Goal: Check status: Check status

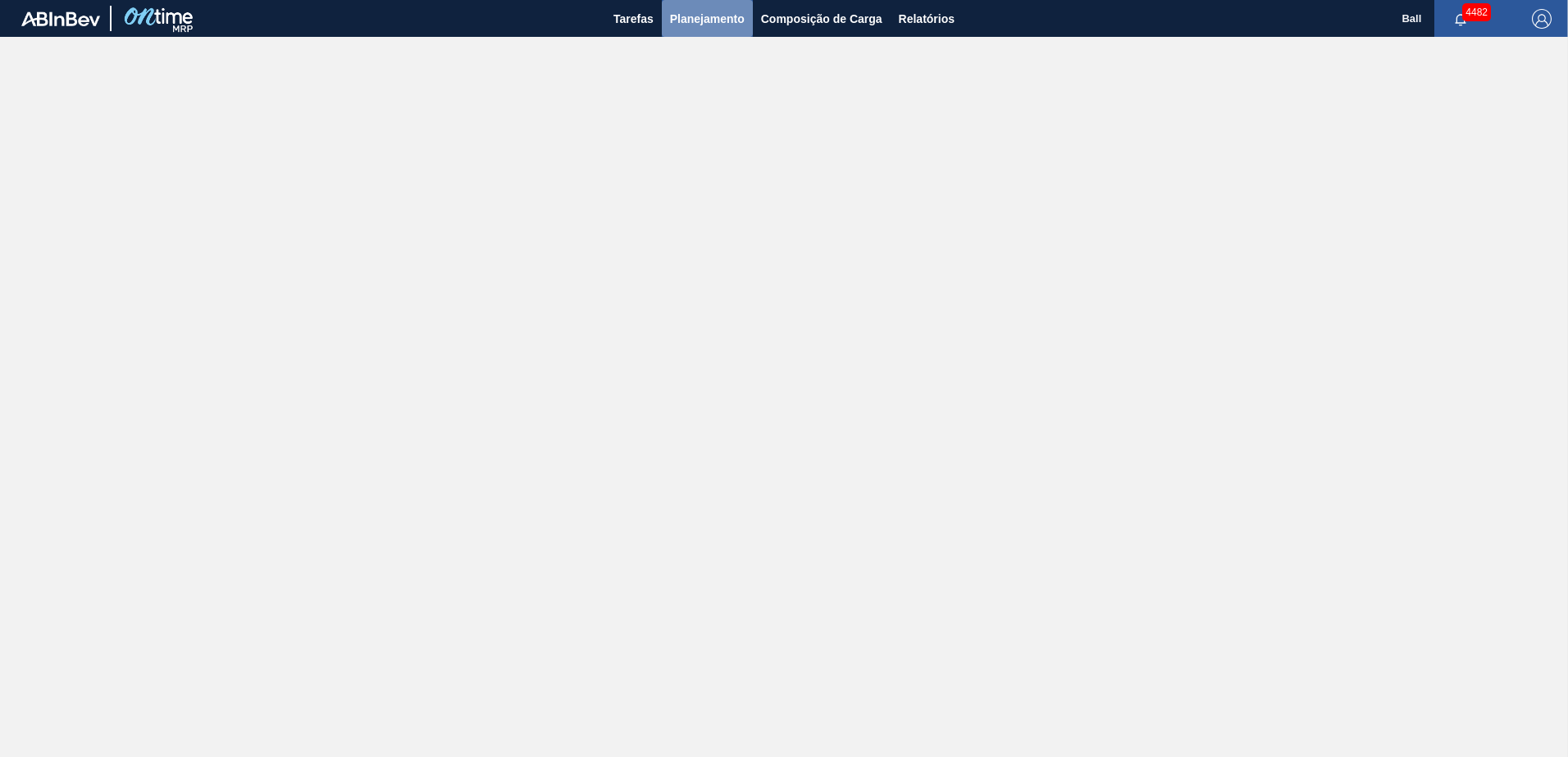
click at [691, 24] on span "Planejamento" at bounding box center [707, 19] width 74 height 20
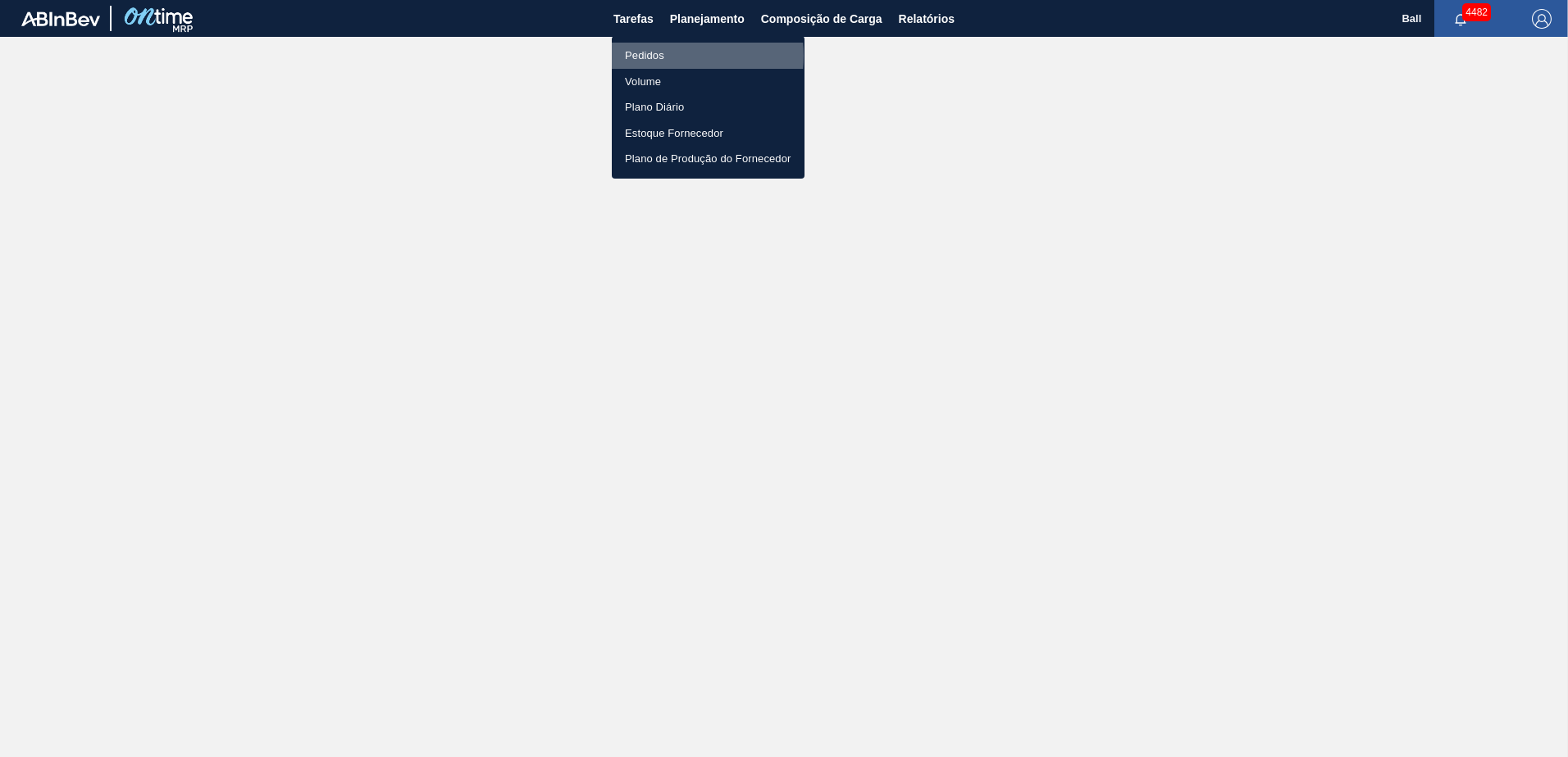
click at [667, 56] on li "Pedidos" at bounding box center [707, 55] width 193 height 26
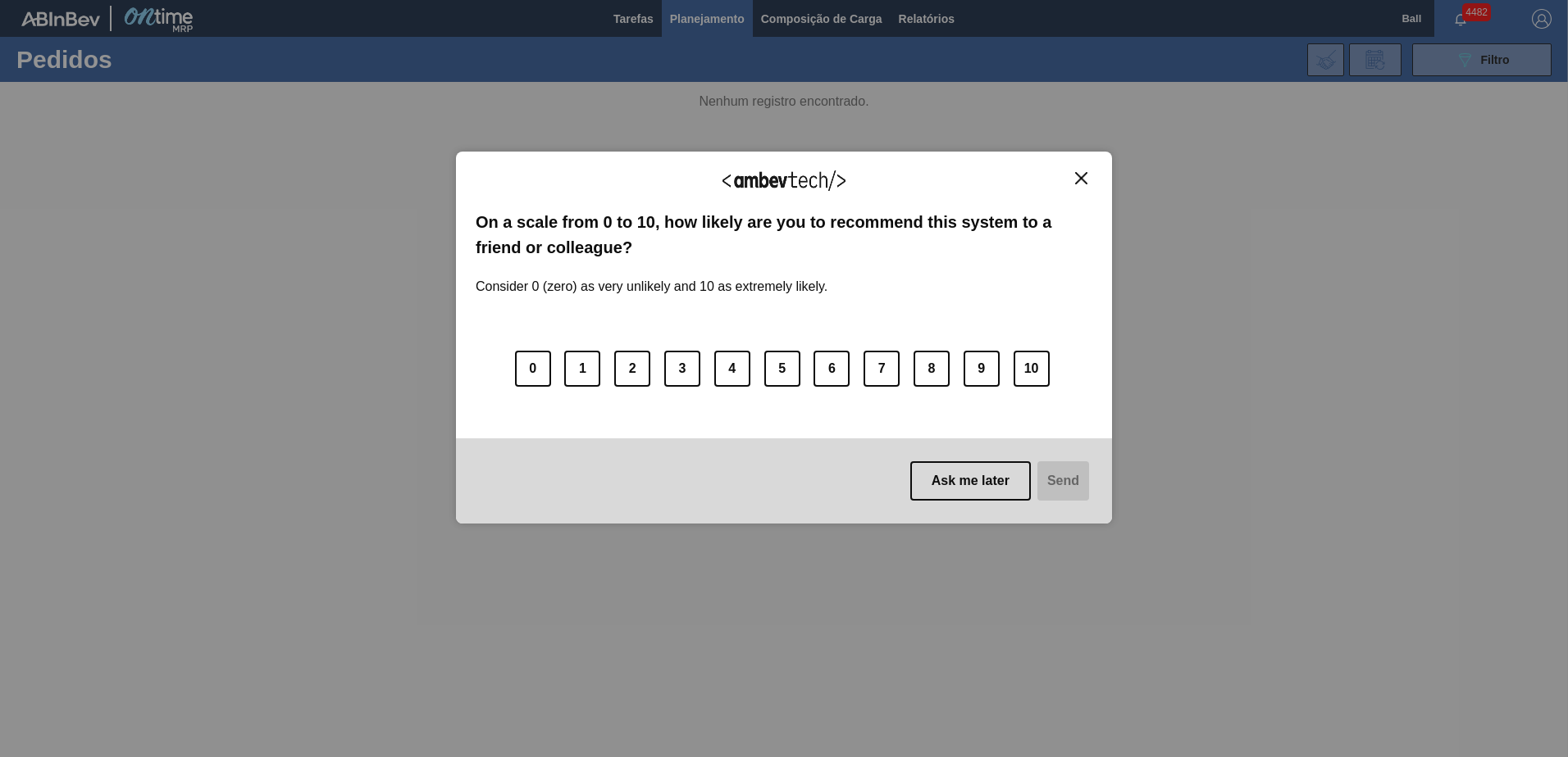
click at [1085, 179] on img "Close" at bounding box center [1082, 178] width 13 height 13
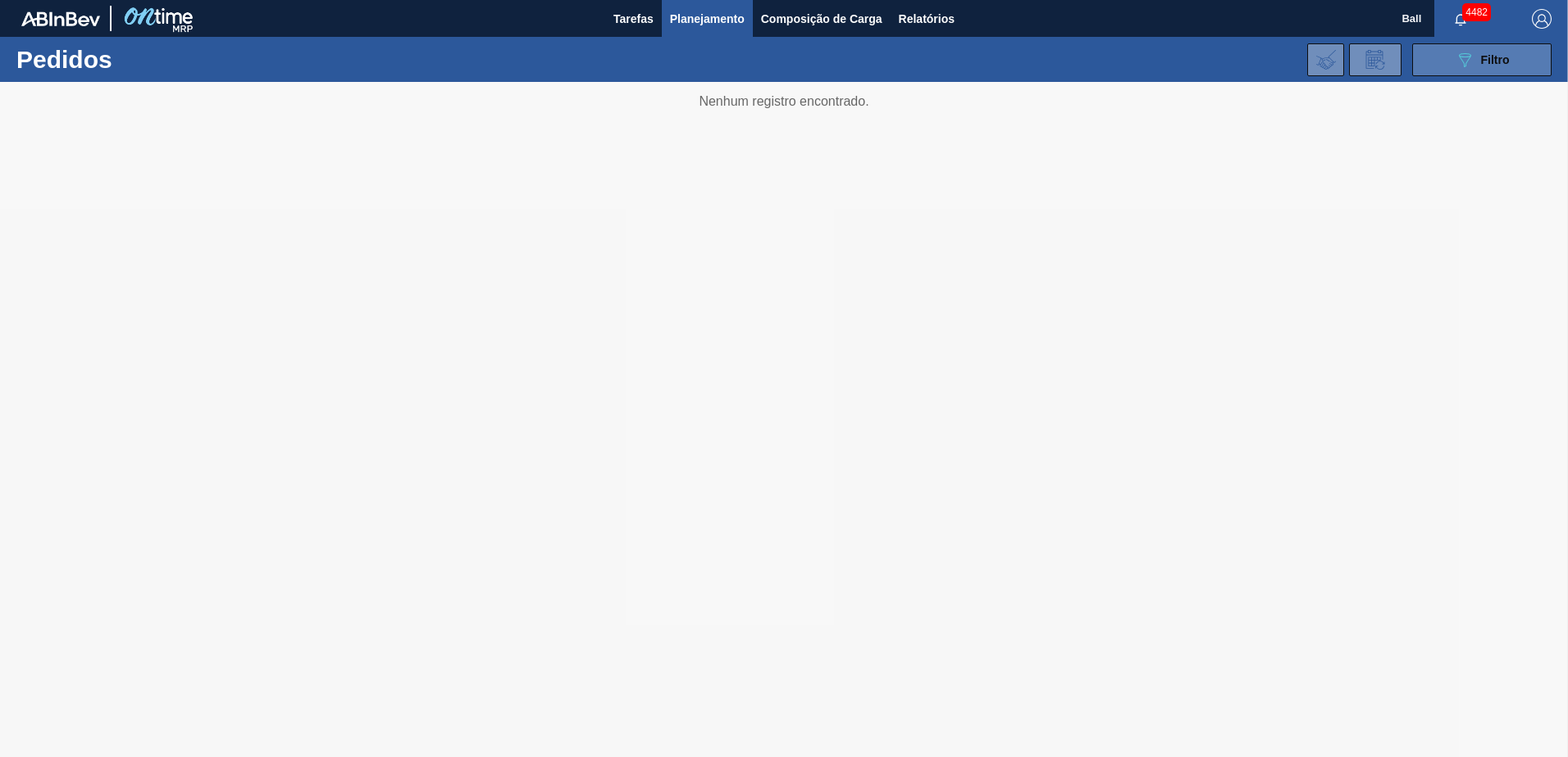
click at [1462, 73] on button "089F7B8B-B2A5-4AFE-B5C0-19BA573D28AC Filtro" at bounding box center [1482, 60] width 139 height 33
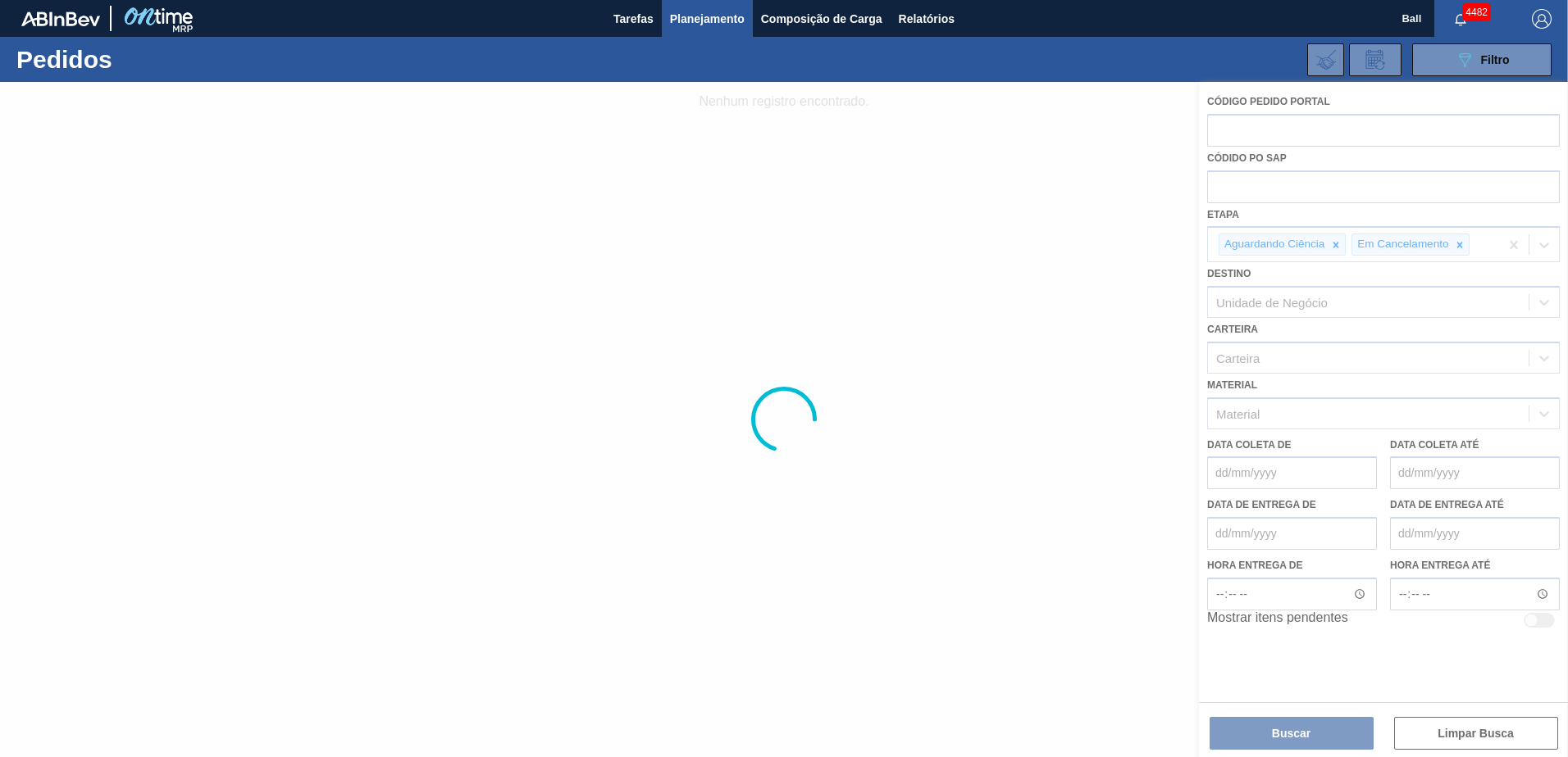
click at [1334, 245] on div at bounding box center [784, 420] width 1568 height 676
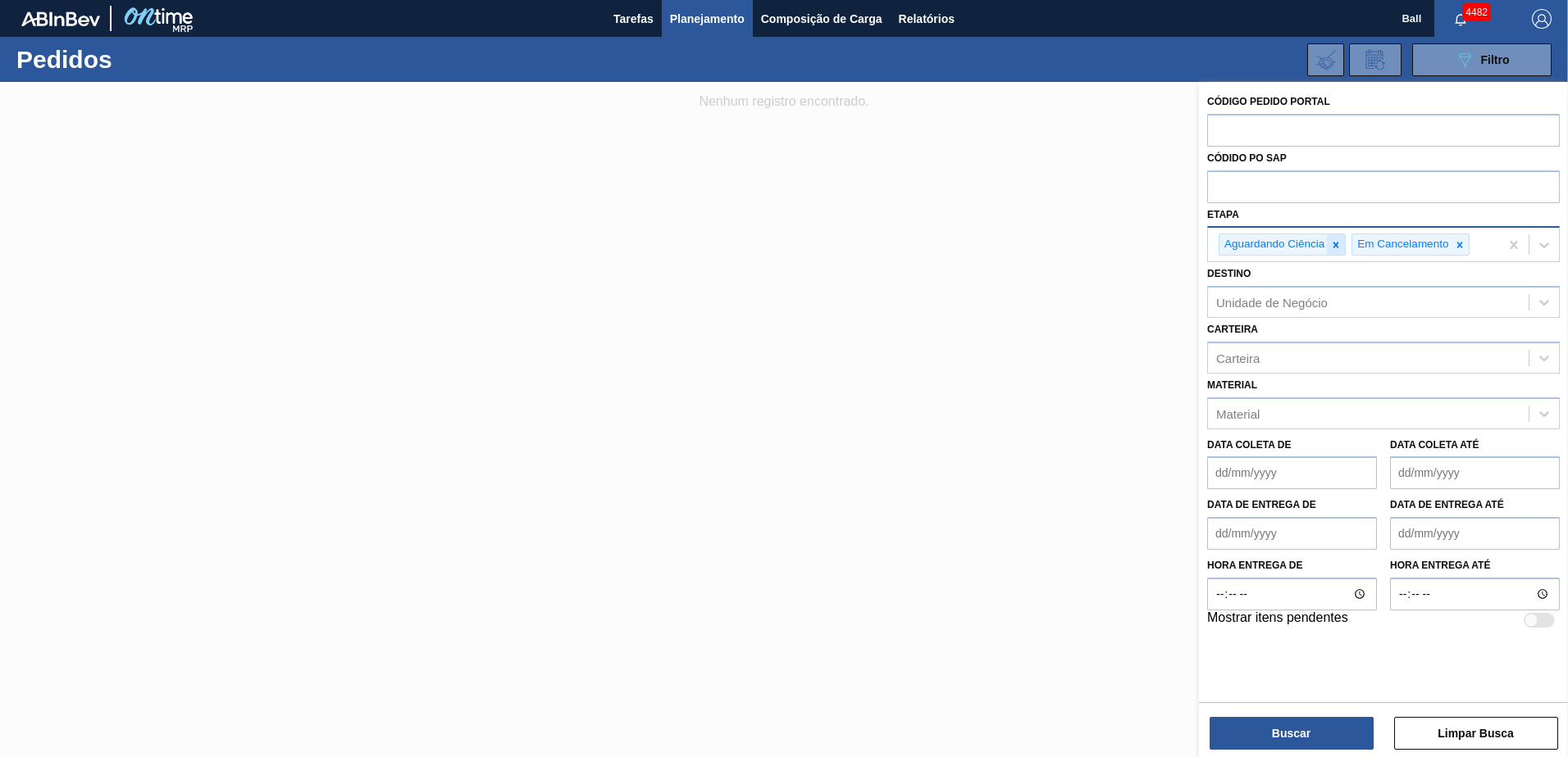
click at [1333, 239] on icon at bounding box center [1335, 244] width 12 height 12
click at [1323, 243] on icon at bounding box center [1326, 244] width 12 height 12
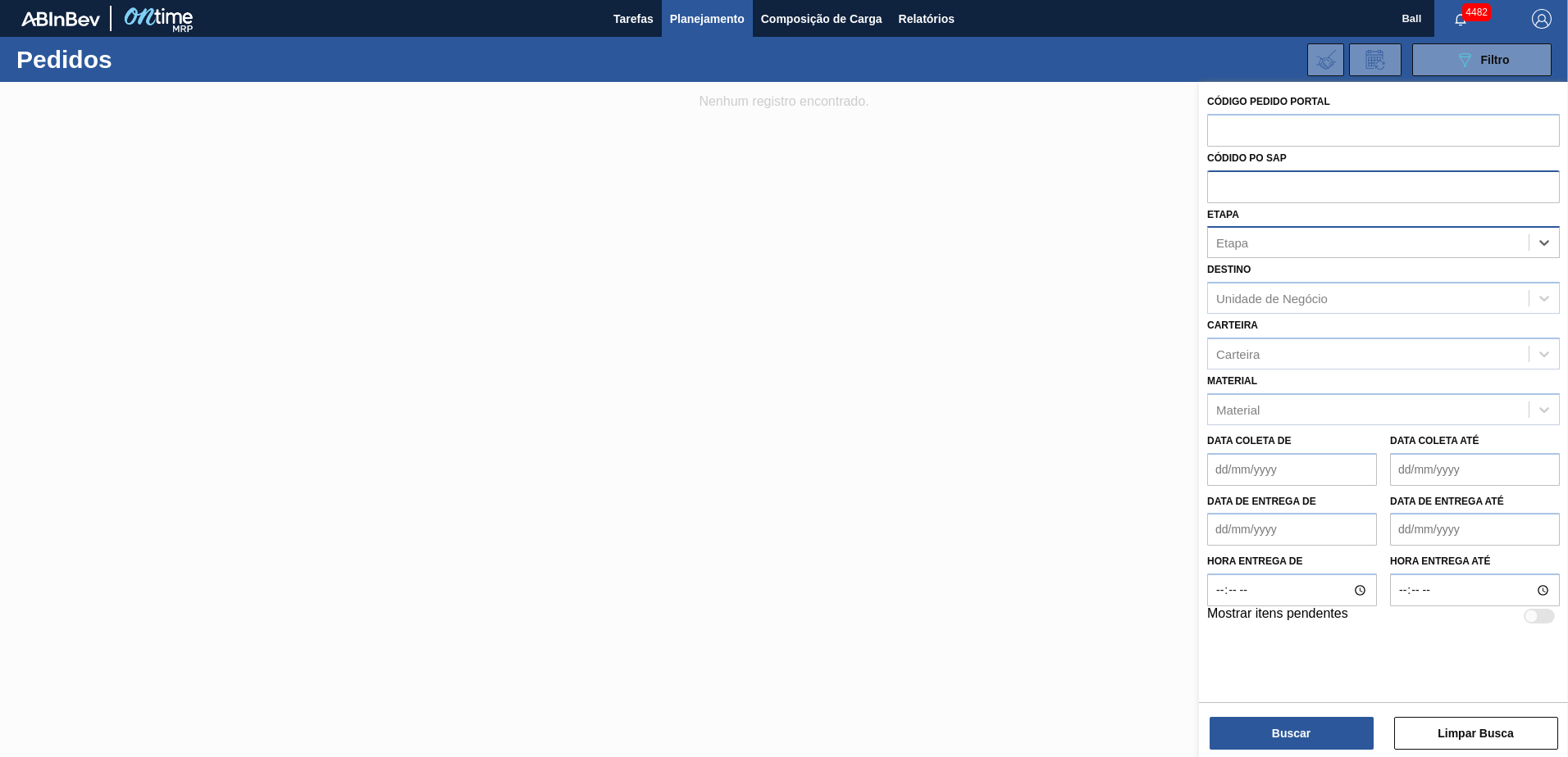
click at [1262, 187] on input "text" at bounding box center [1382, 186] width 352 height 31
type input "2030677"
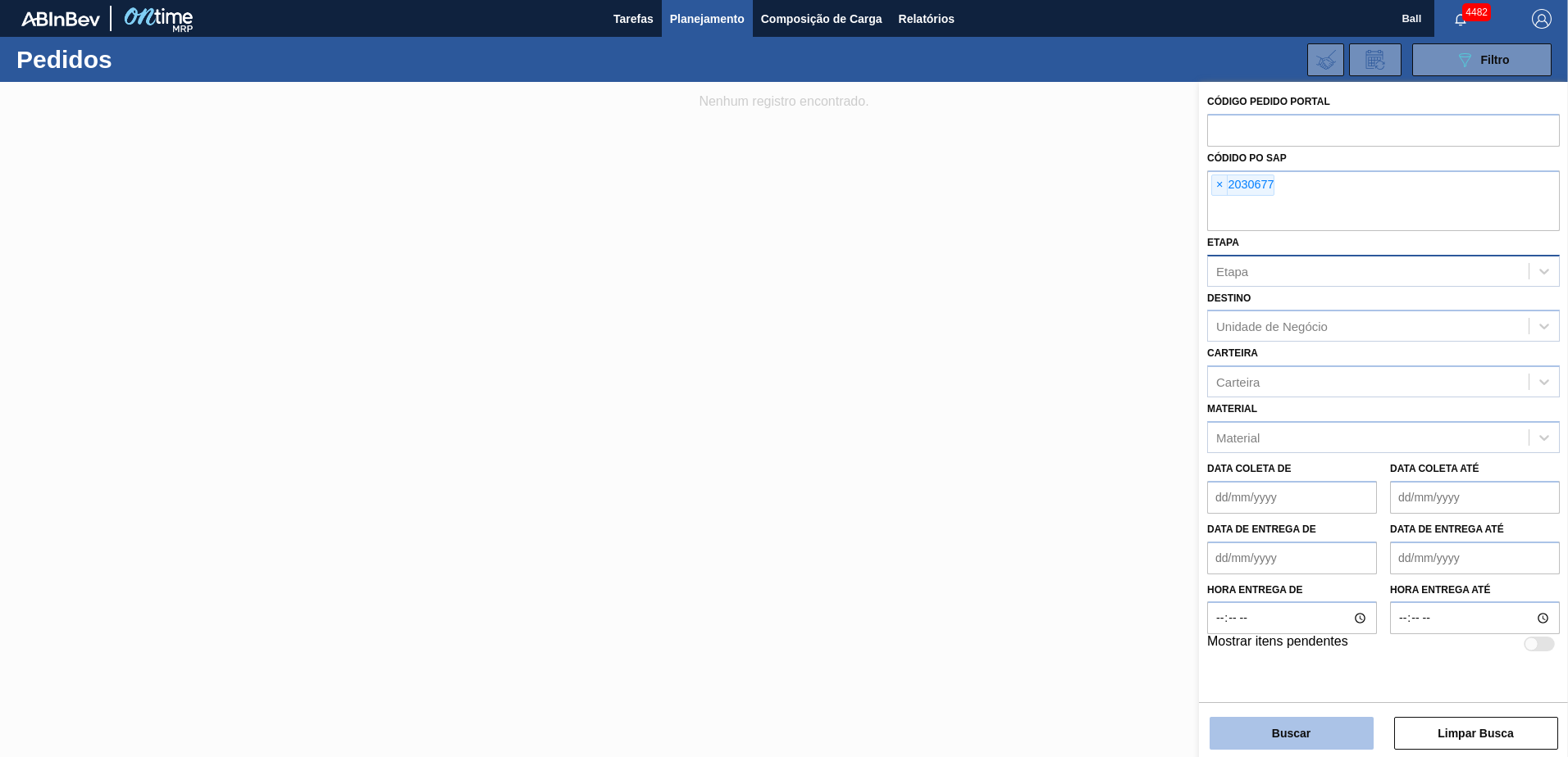
click at [1288, 730] on button "Buscar" at bounding box center [1291, 733] width 164 height 33
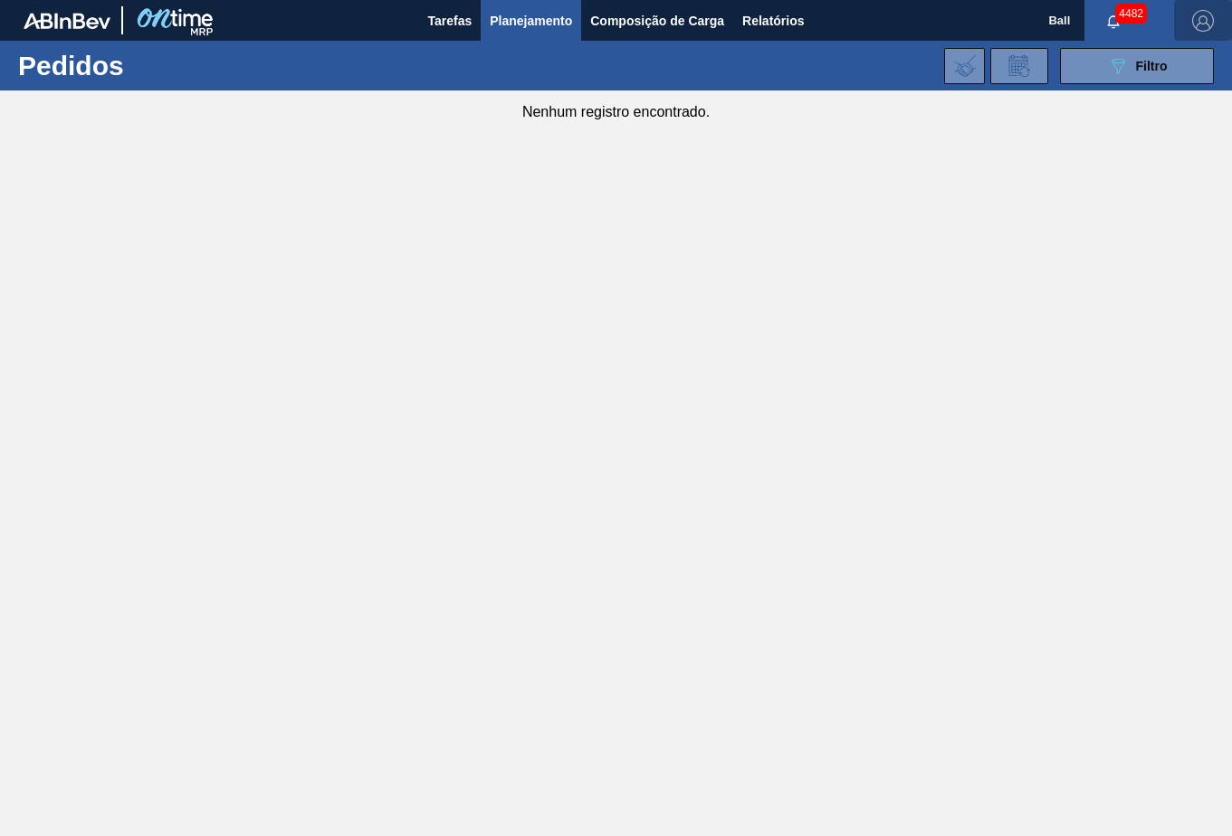
click at [1181, 33] on button "button" at bounding box center [1203, 20] width 58 height 41
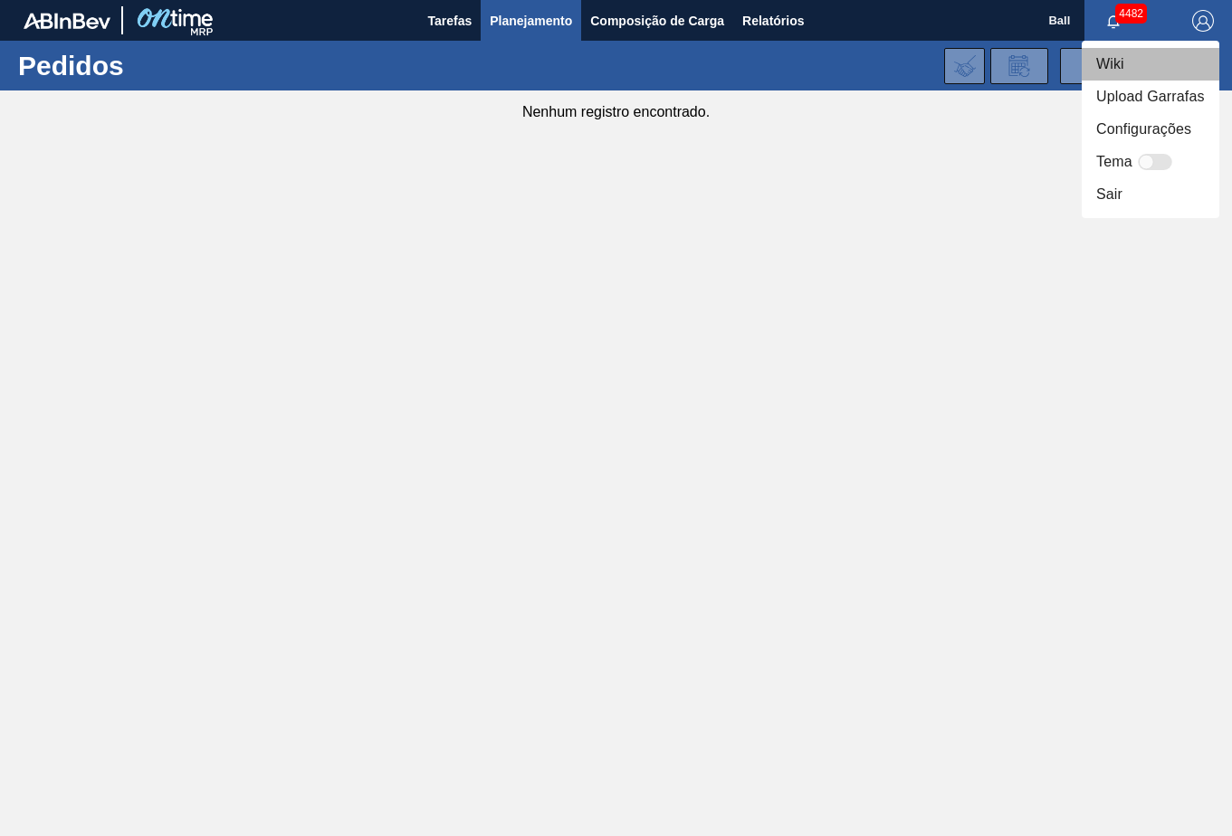
click at [1175, 52] on li "Wiki" at bounding box center [1151, 64] width 138 height 33
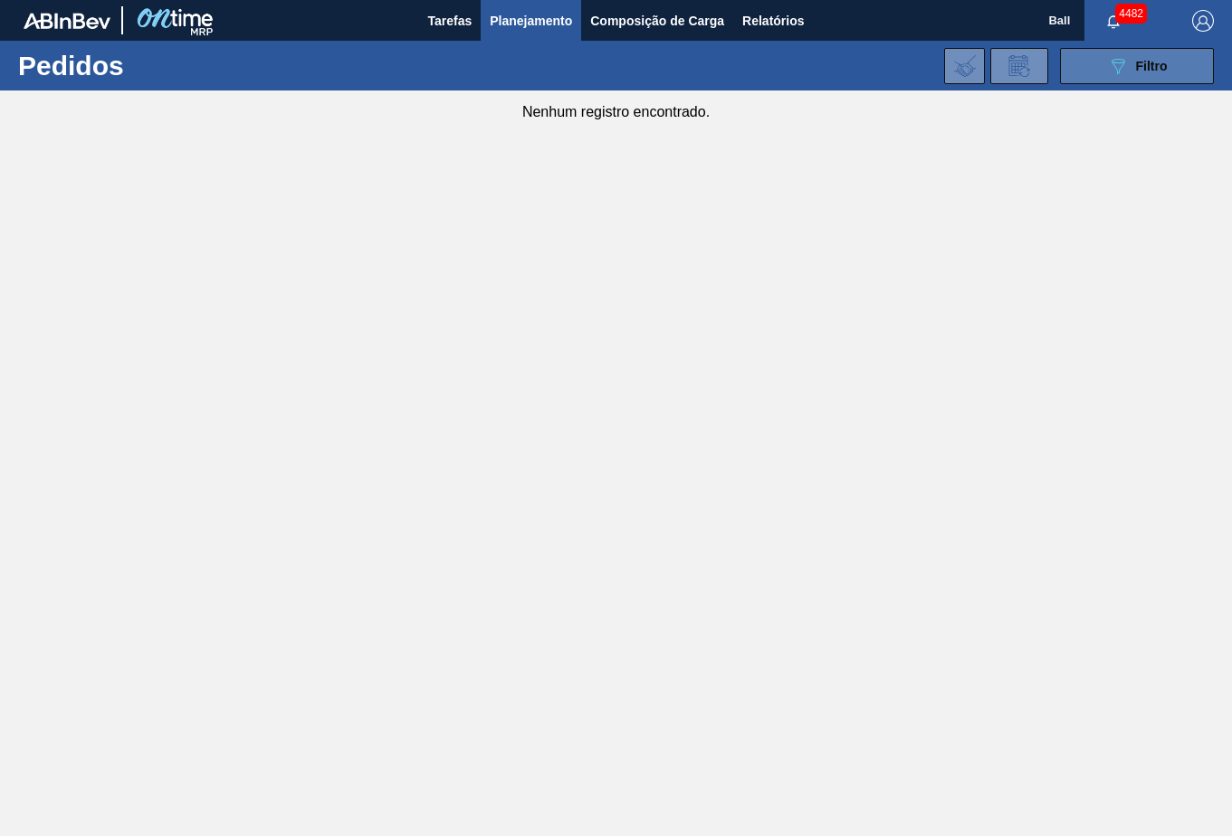
click at [1101, 54] on button "089F7B8B-B2A5-4AFE-B5C0-19BA573D28AC Filtro" at bounding box center [1137, 66] width 154 height 36
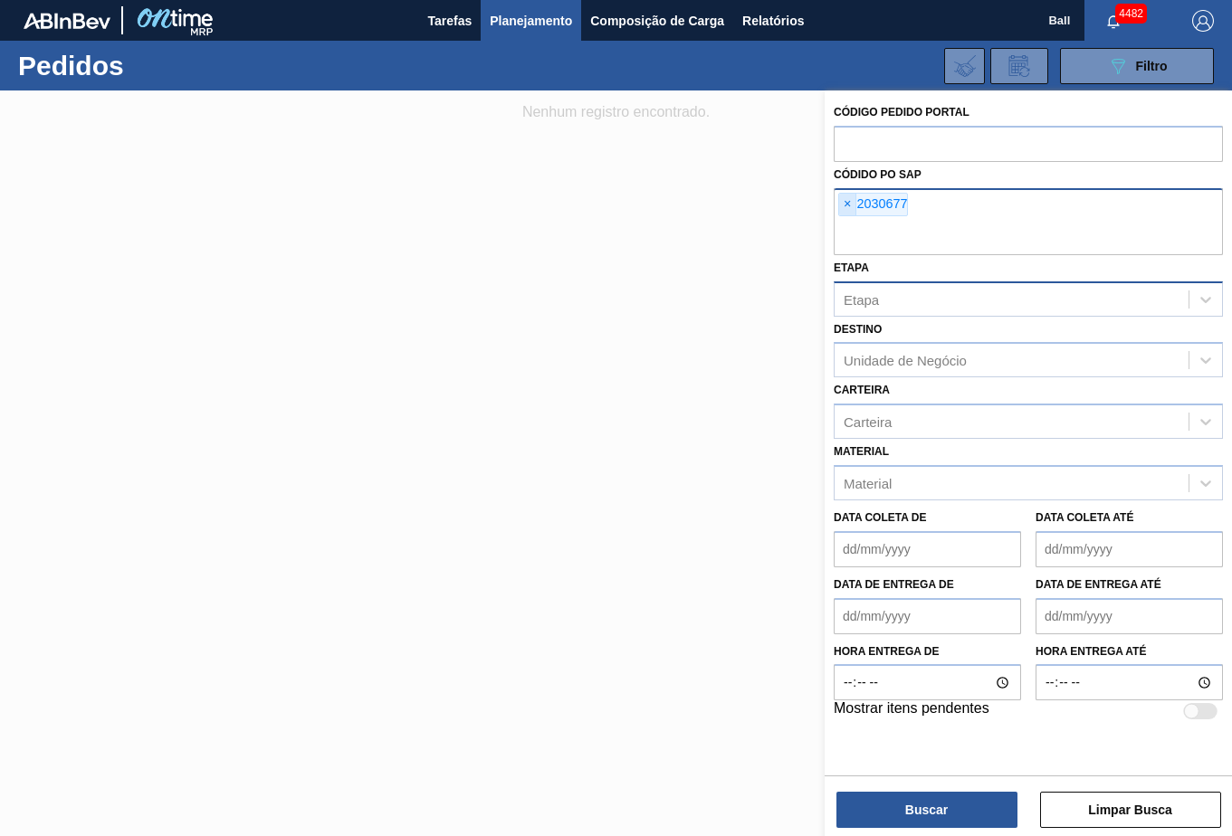
click at [845, 207] on span "×" at bounding box center [847, 205] width 17 height 22
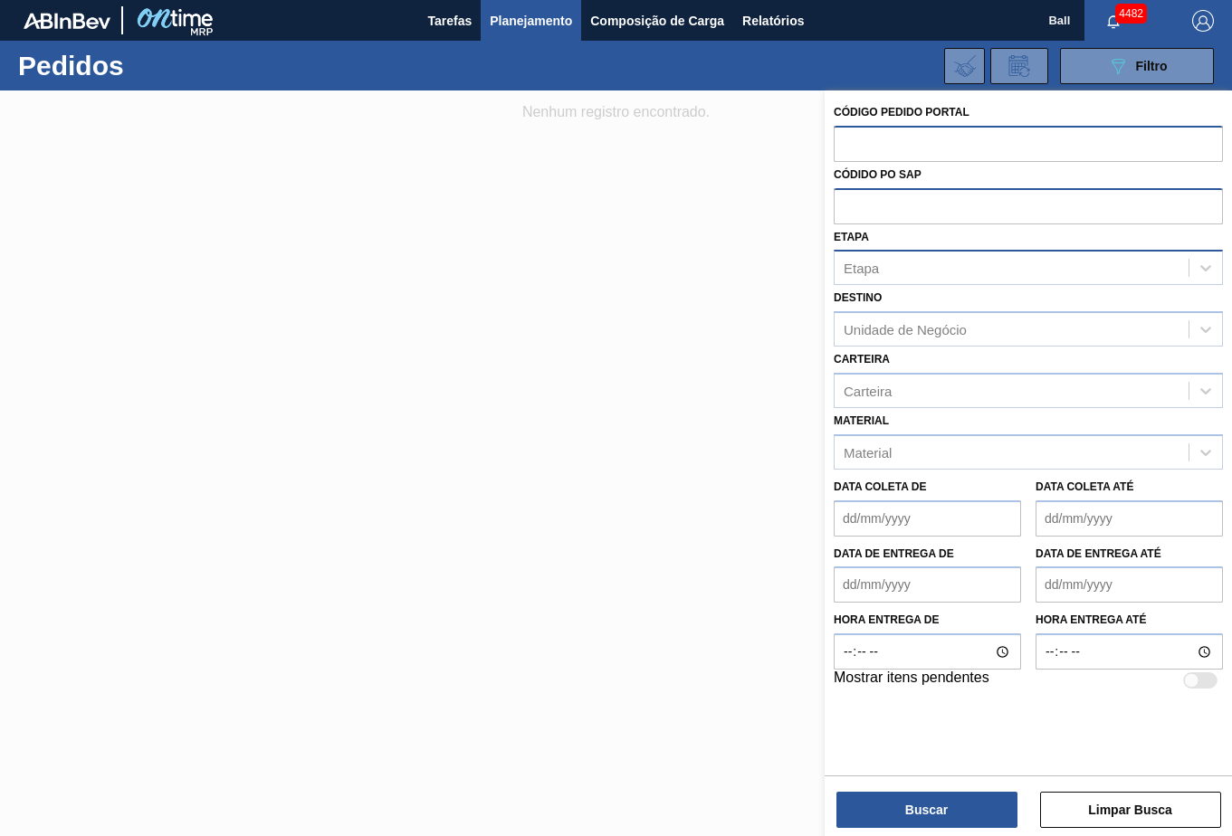
click at [864, 145] on input "text" at bounding box center [1028, 143] width 389 height 34
type input "2030677"
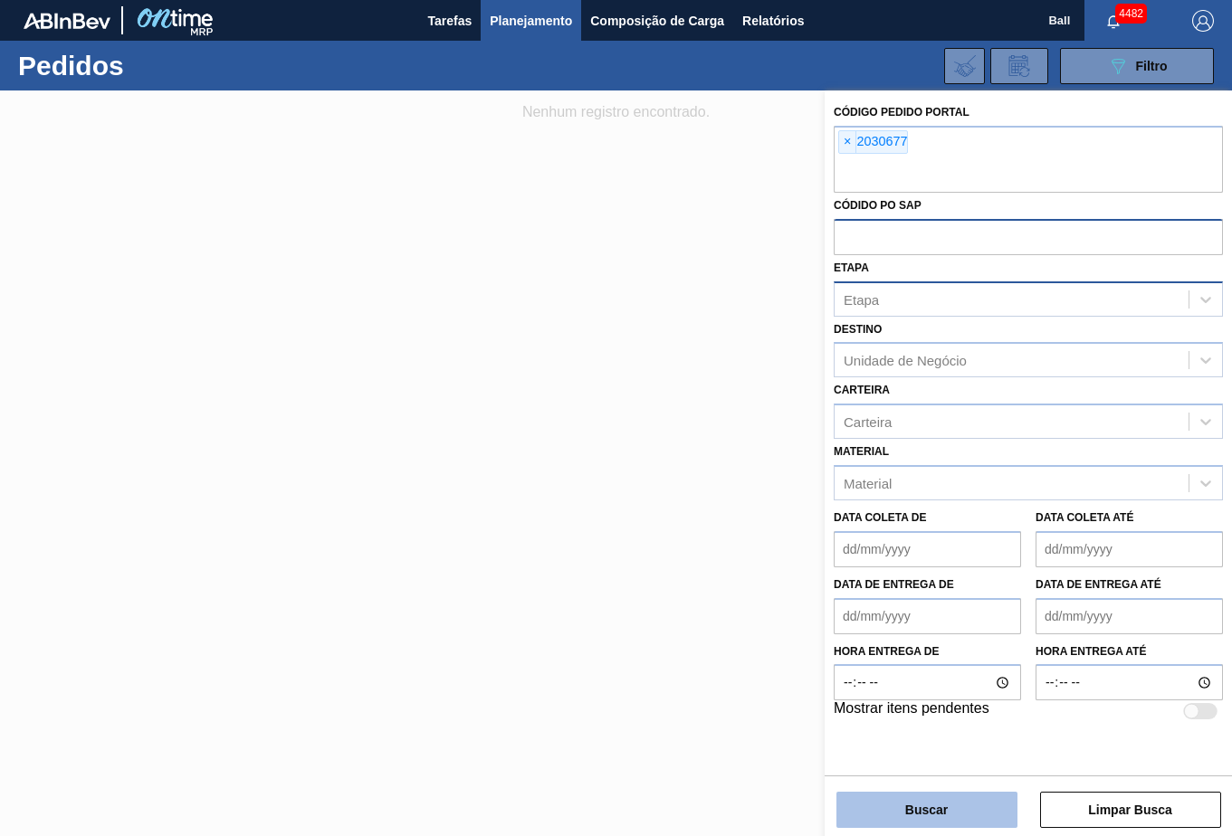
click at [897, 813] on button "Buscar" at bounding box center [926, 810] width 181 height 36
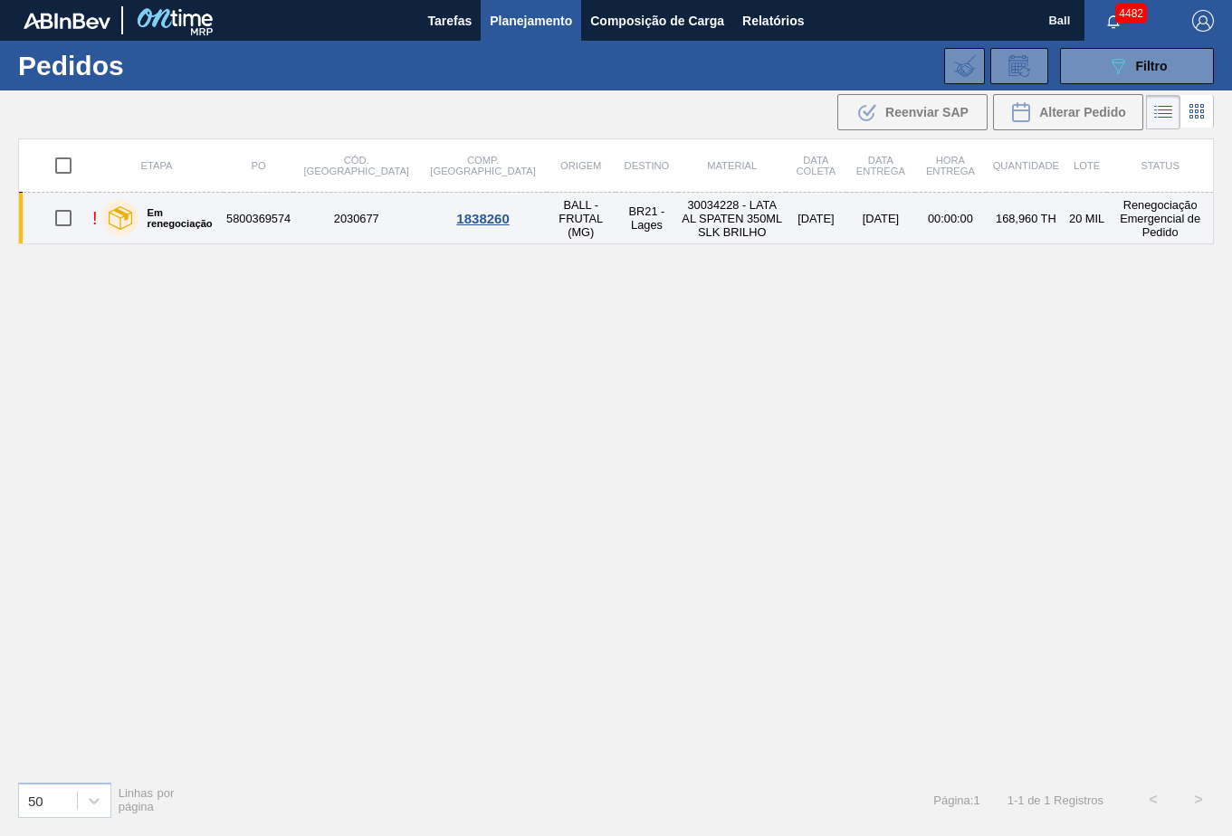
click at [195, 213] on label "Em renegociação" at bounding box center [177, 218] width 78 height 22
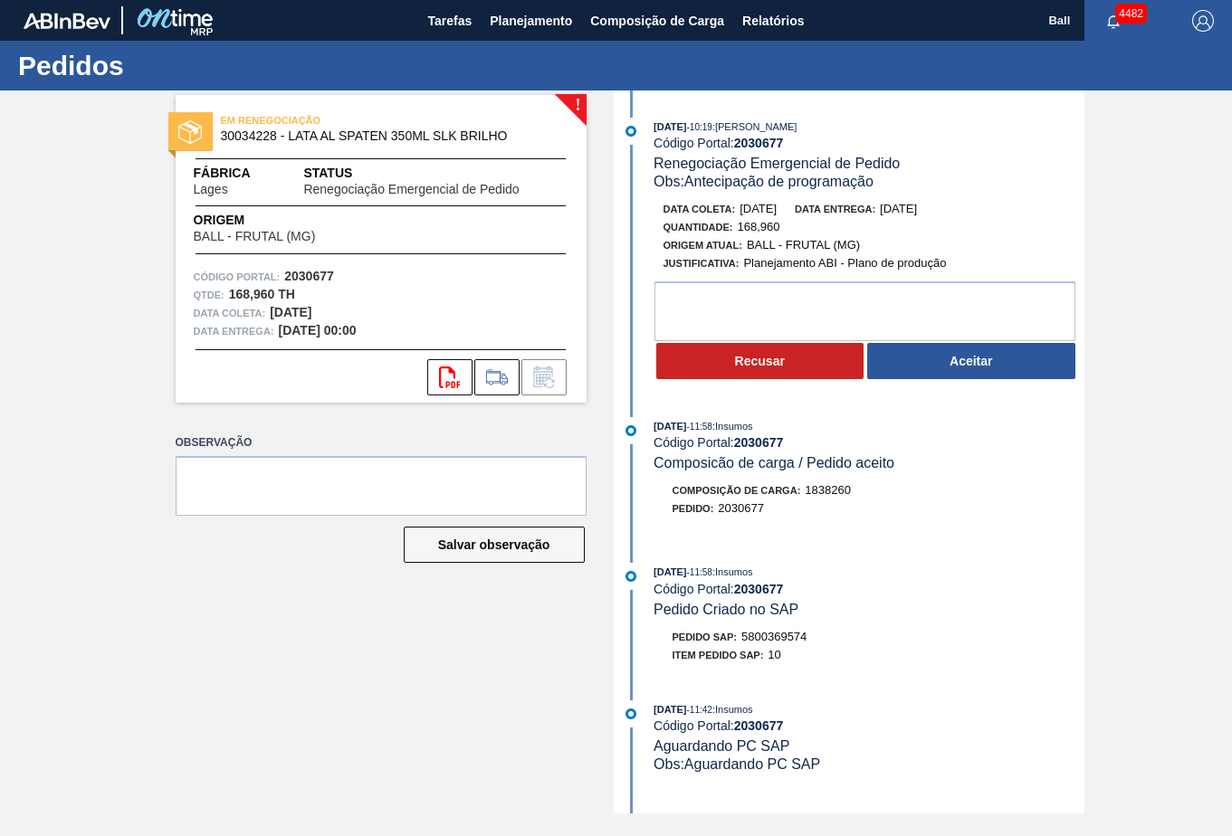
click at [1121, 175] on div "! EM RENEGOCIAÇÃO 30034228 - LATA AL SPATEN 350ML SLK BRILHO Fábrica Lages Stat…" at bounding box center [616, 452] width 1232 height 723
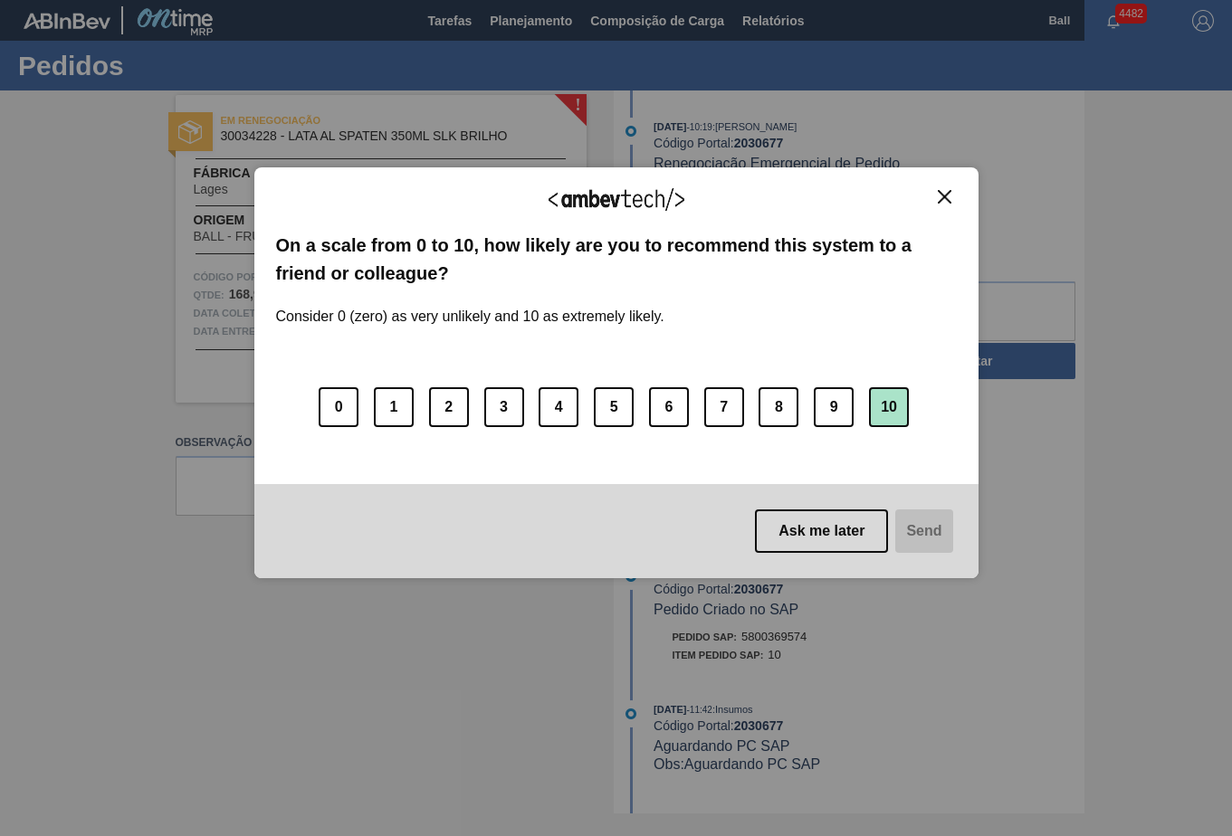
click at [876, 412] on button "10" at bounding box center [889, 407] width 40 height 40
click at [921, 538] on button "Send" at bounding box center [922, 531] width 61 height 43
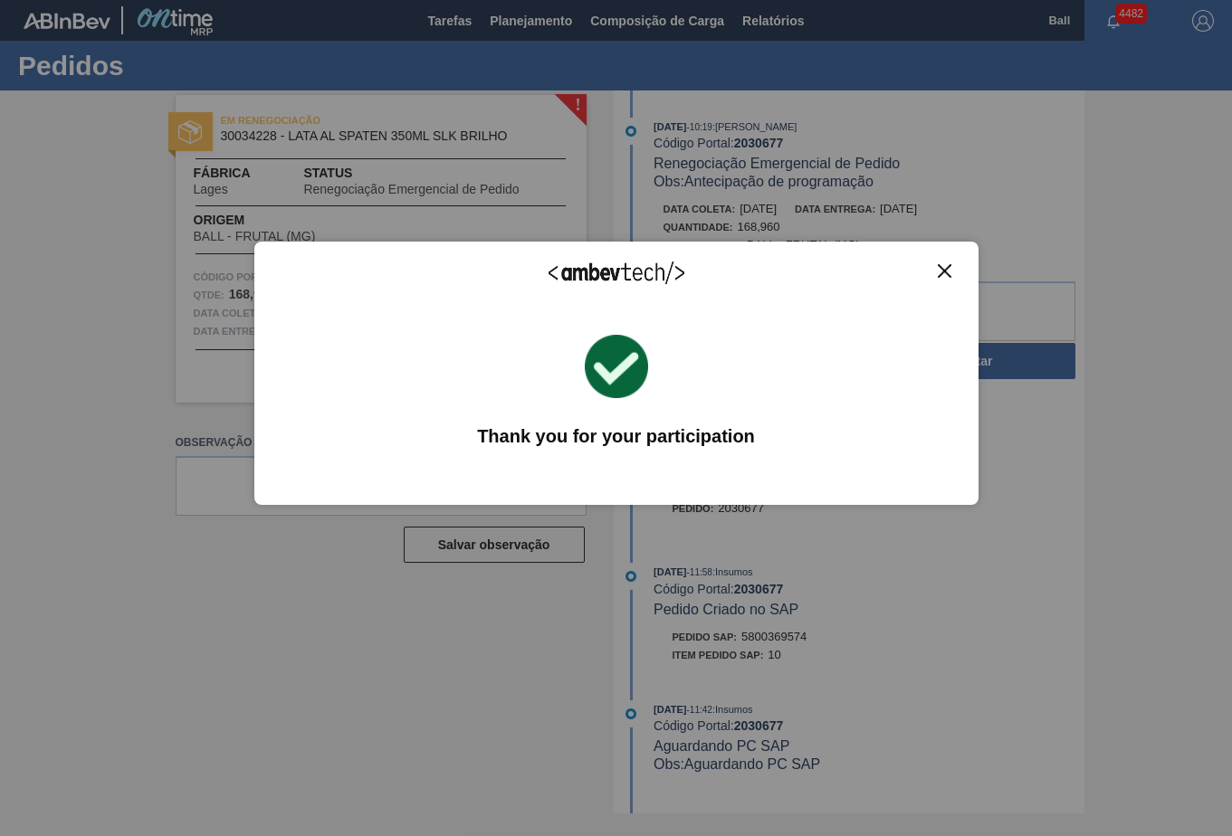
click at [949, 273] on img "Close" at bounding box center [945, 271] width 14 height 14
